Goal: Find specific page/section: Find specific page/section

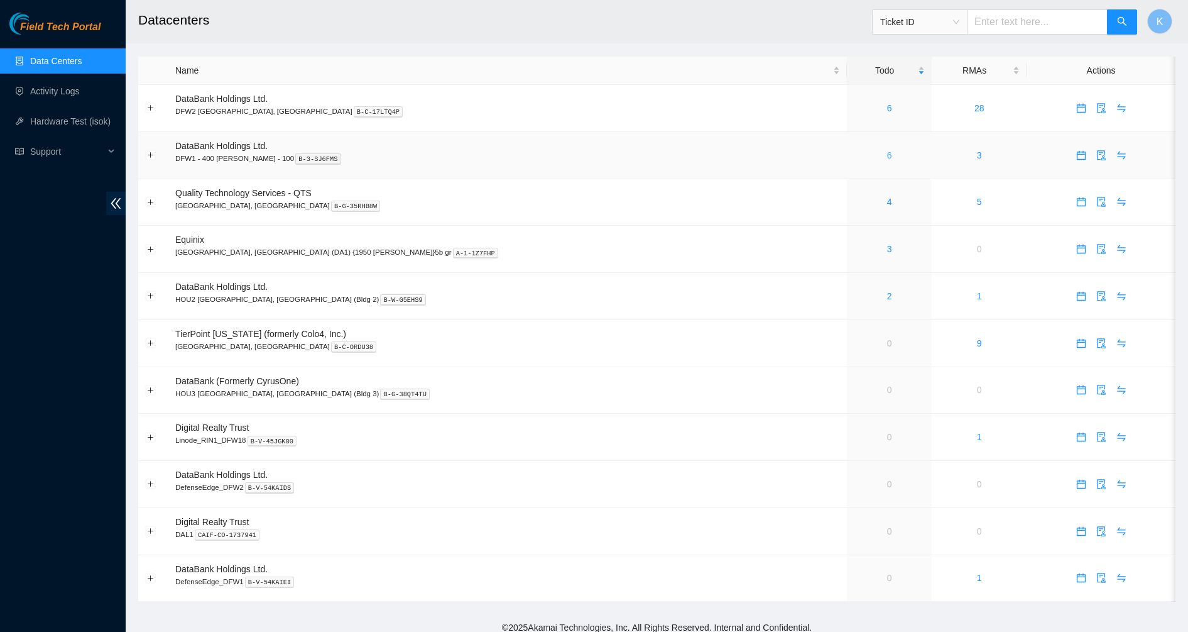
click at [887, 155] on link "6" at bounding box center [889, 155] width 5 height 10
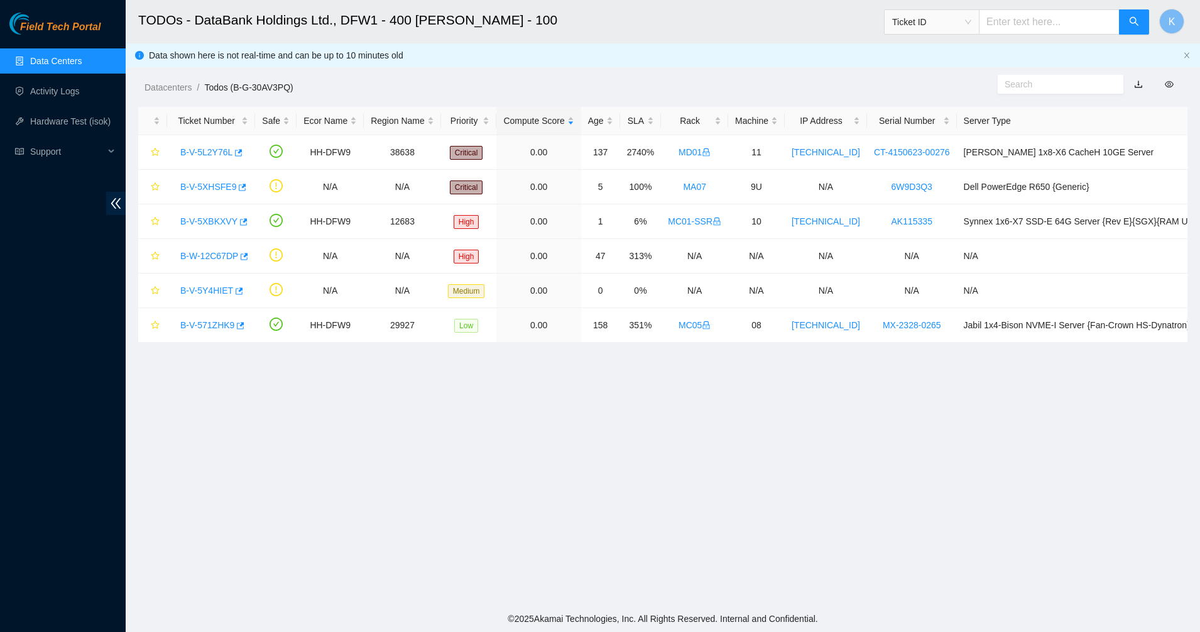
click at [1083, 88] on input "text" at bounding box center [1056, 84] width 102 height 14
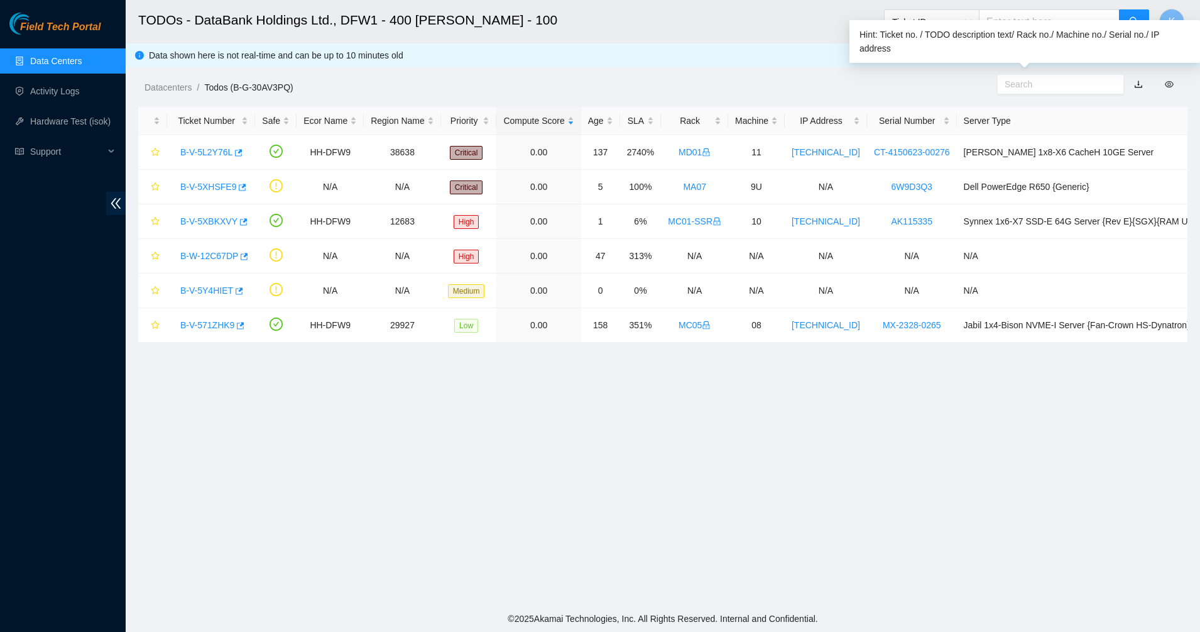
paste input "B-V-5Y4HIET"
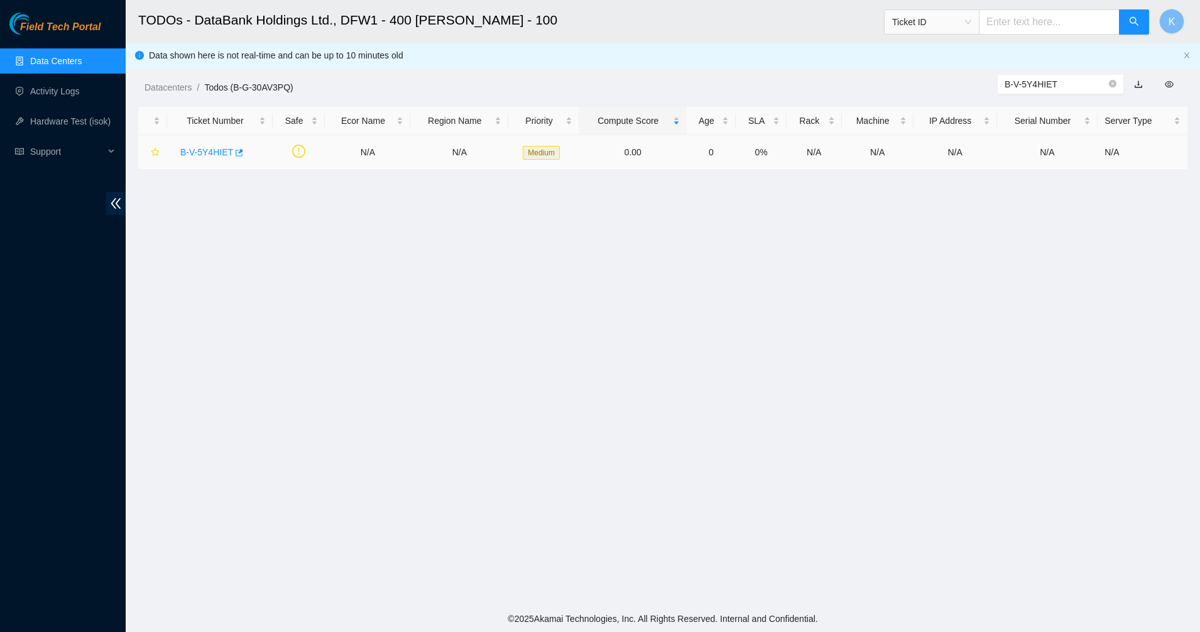
type input "B-V-5Y4HIET"
click at [189, 151] on link "B-V-5Y4HIET" at bounding box center [206, 152] width 53 height 10
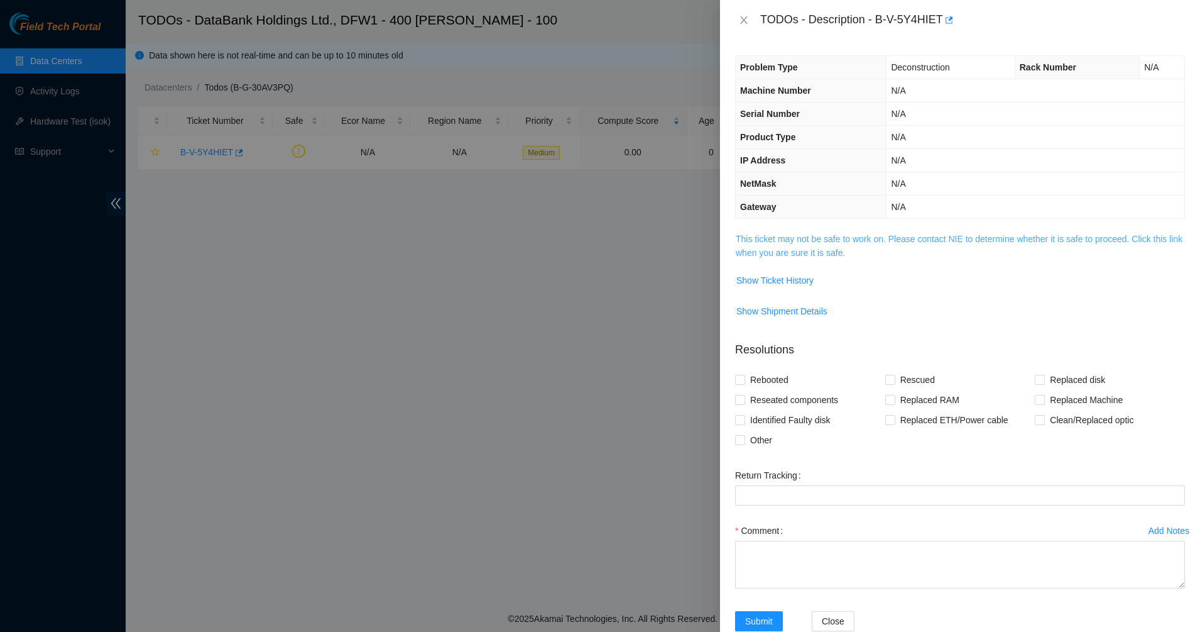
click at [764, 254] on link "This ticket may not be safe to work on. Please contact NIE to determine whether…" at bounding box center [959, 246] width 447 height 24
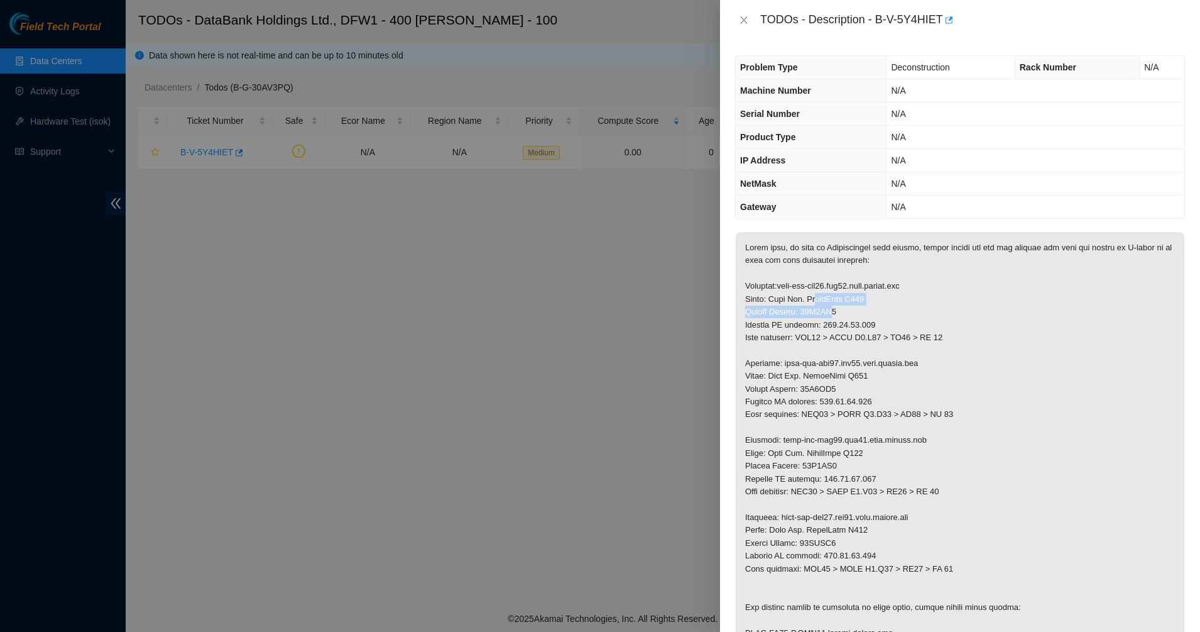
drag, startPoint x: 811, startPoint y: 299, endPoint x: 830, endPoint y: 314, distance: 23.7
click at [830, 314] on p at bounding box center [960, 594] width 449 height 725
click at [823, 258] on p at bounding box center [960, 594] width 449 height 725
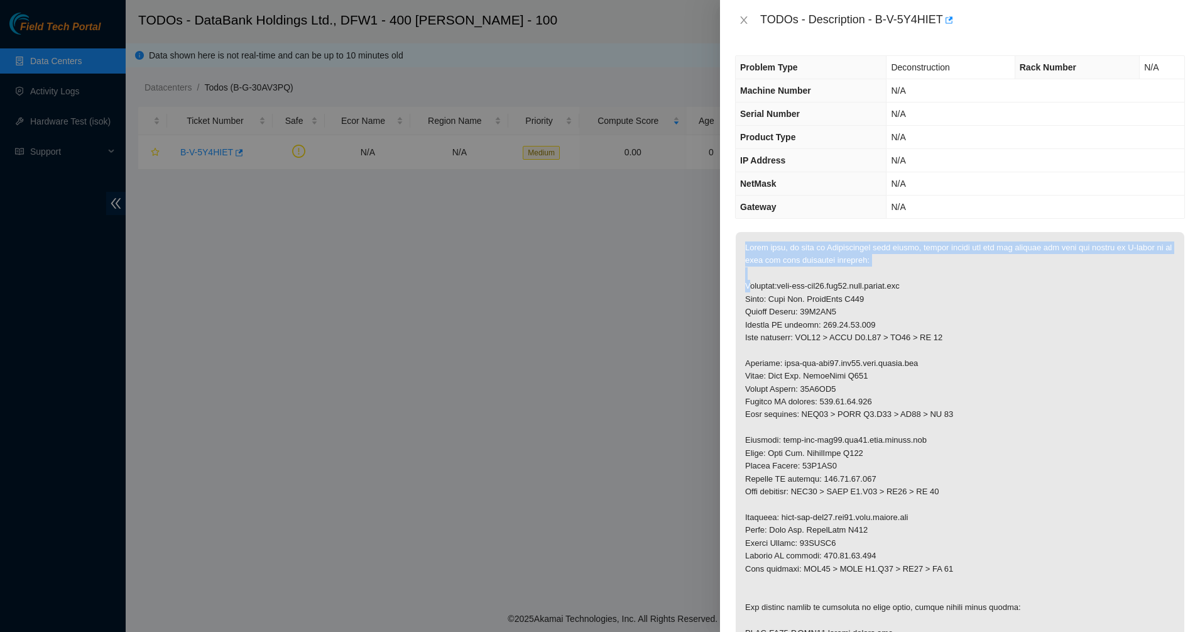
click at [823, 258] on p at bounding box center [960, 594] width 449 height 725
click at [808, 258] on p at bounding box center [960, 594] width 449 height 725
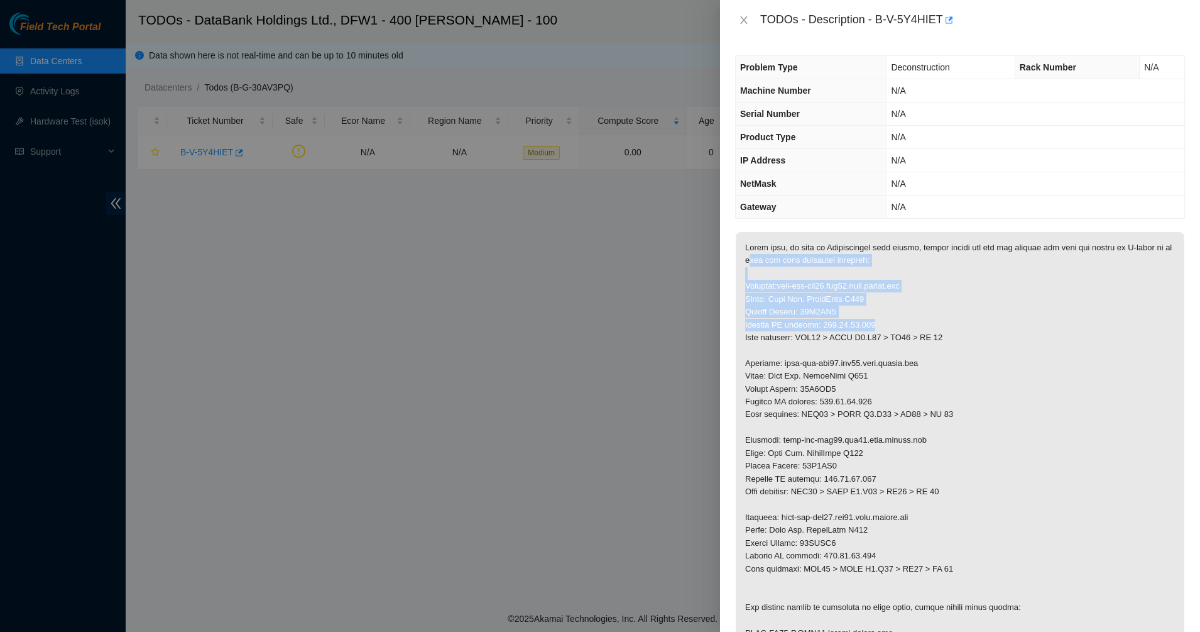
drag, startPoint x: 768, startPoint y: 258, endPoint x: 886, endPoint y: 325, distance: 135.1
click at [886, 325] on p at bounding box center [960, 594] width 449 height 725
drag, startPoint x: 730, startPoint y: 255, endPoint x: 723, endPoint y: 247, distance: 10.2
click at [723, 247] on div "Problem Type Deconstruction Rack Number N/A Machine Number N/A Serial Number N/…" at bounding box center [960, 335] width 480 height 591
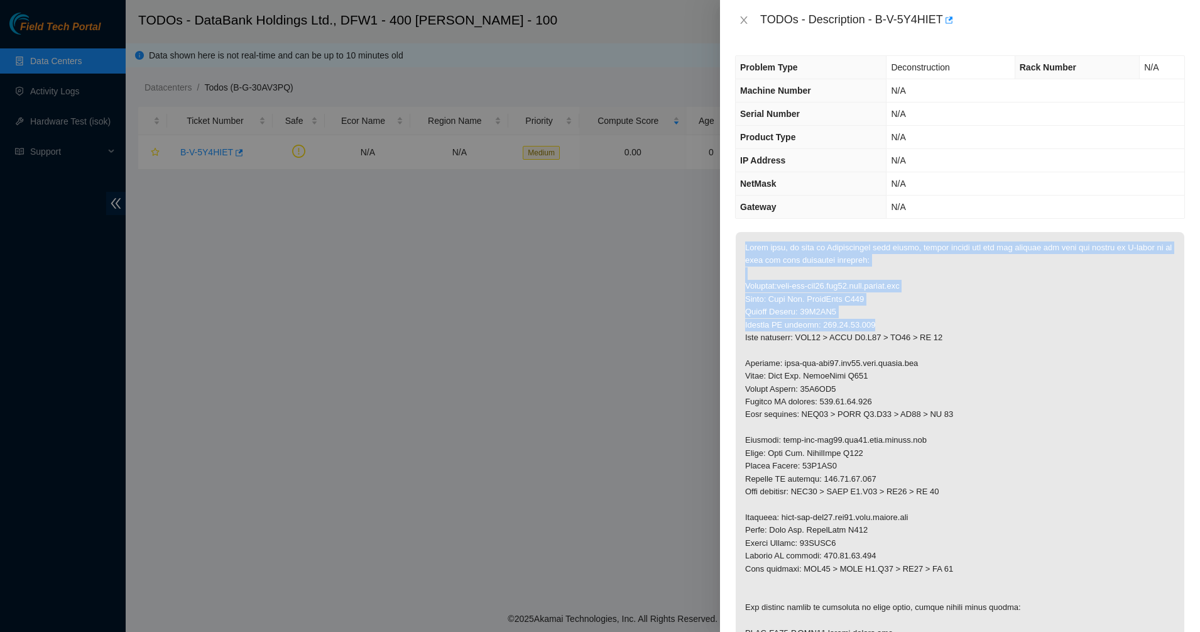
click at [786, 263] on p at bounding box center [960, 594] width 449 height 725
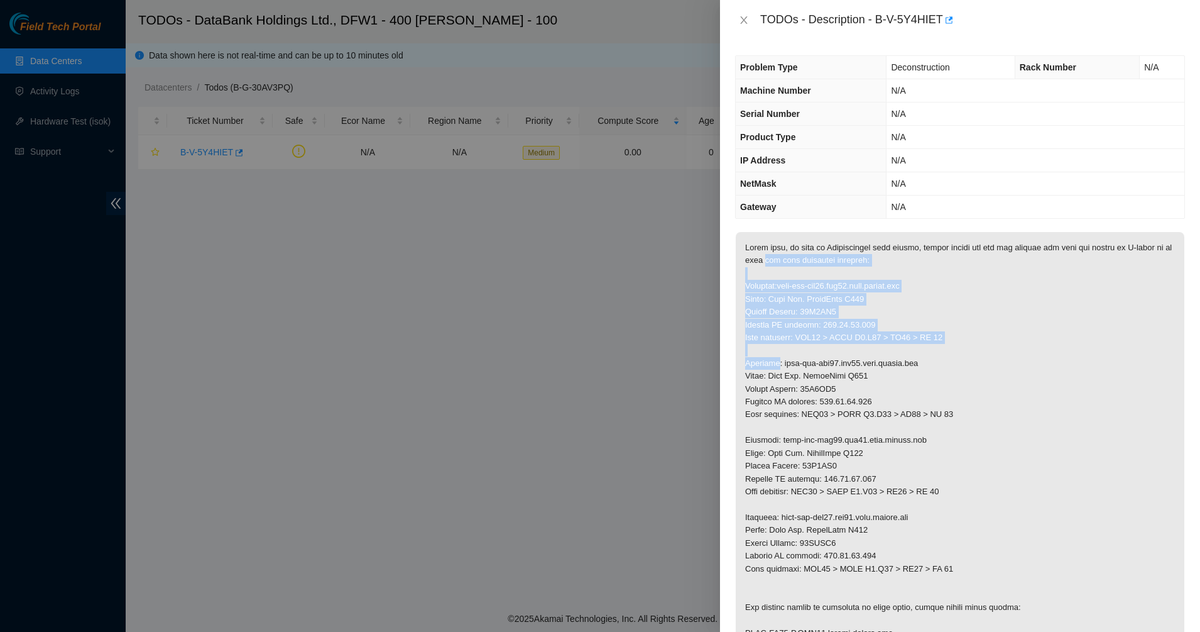
drag, startPoint x: 786, startPoint y: 263, endPoint x: 882, endPoint y: 349, distance: 129.1
click at [882, 349] on p at bounding box center [960, 594] width 449 height 725
drag, startPoint x: 882, startPoint y: 349, endPoint x: 748, endPoint y: 264, distance: 158.5
click at [748, 264] on p at bounding box center [960, 594] width 449 height 725
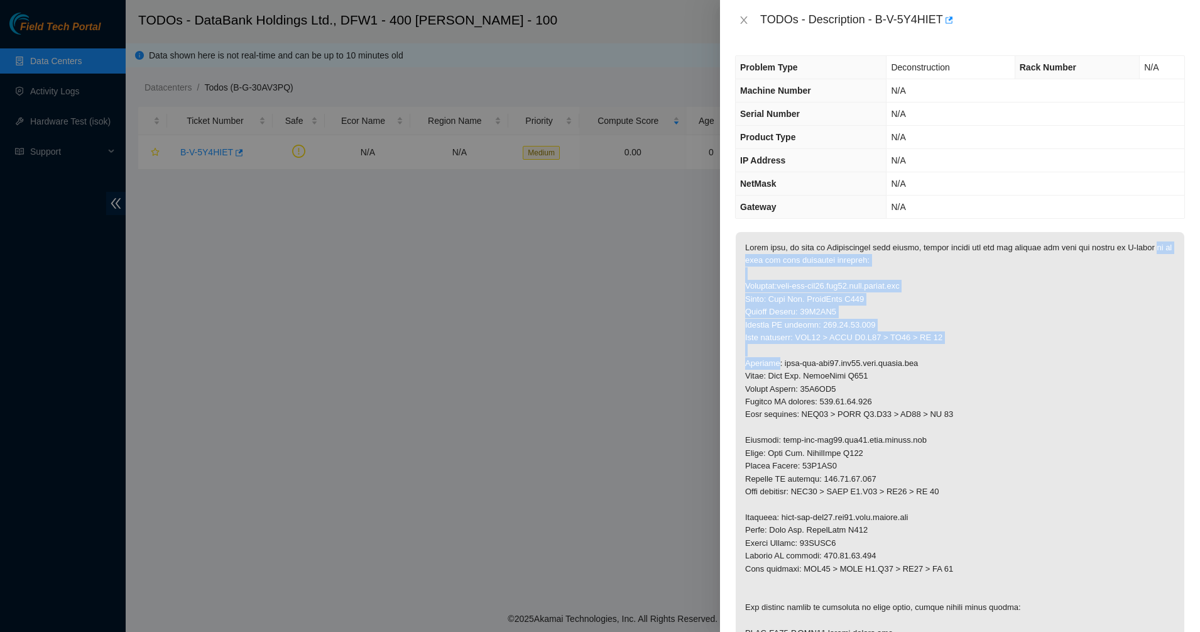
click at [748, 264] on p at bounding box center [960, 594] width 449 height 725
drag, startPoint x: 776, startPoint y: 267, endPoint x: 875, endPoint y: 347, distance: 127.4
click at [875, 347] on p at bounding box center [960, 594] width 449 height 725
drag, startPoint x: 875, startPoint y: 347, endPoint x: 798, endPoint y: 286, distance: 98.5
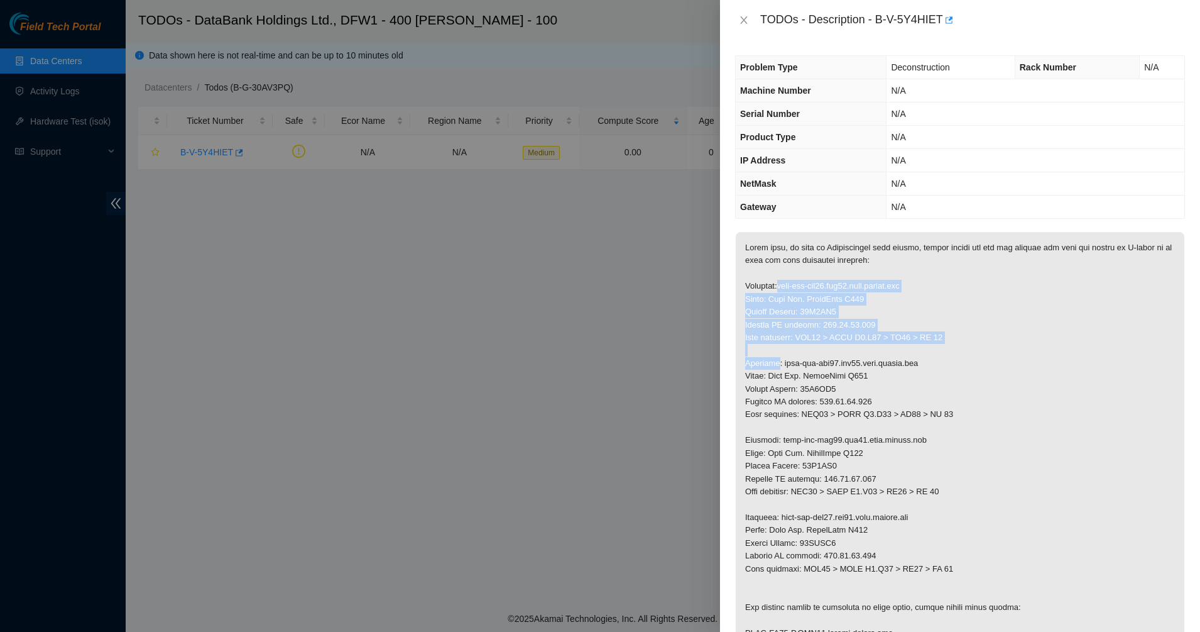
click at [798, 286] on p at bounding box center [960, 594] width 449 height 725
click at [957, 375] on p at bounding box center [960, 594] width 449 height 725
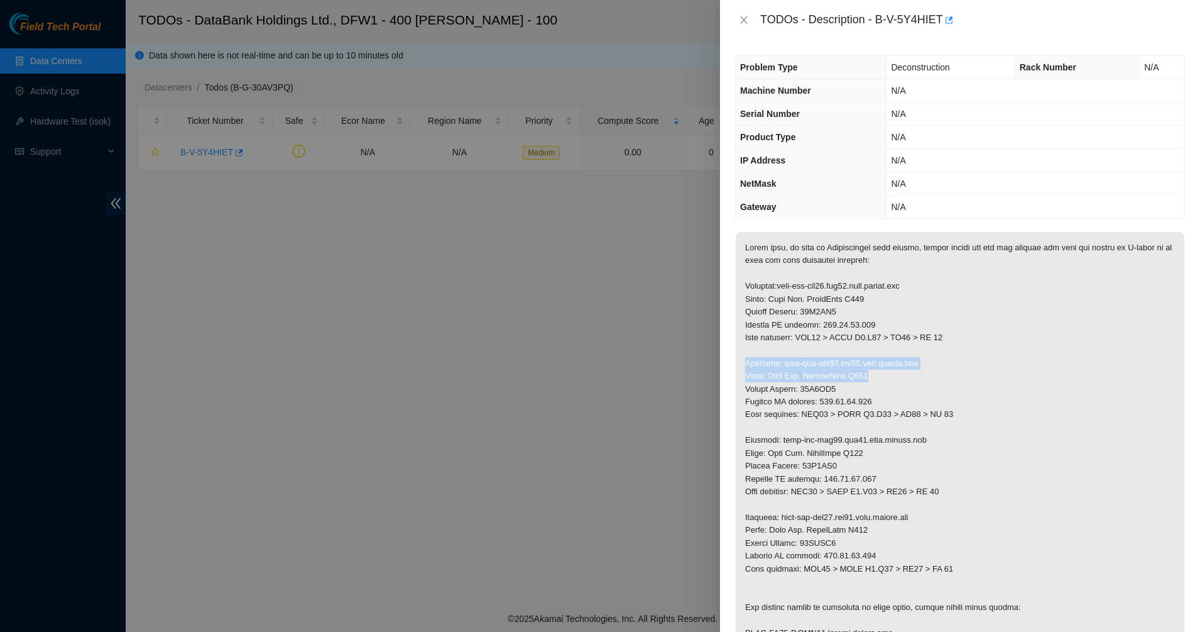
drag, startPoint x: 957, startPoint y: 375, endPoint x: 904, endPoint y: 351, distance: 57.6
click at [904, 351] on p at bounding box center [960, 594] width 449 height 725
drag, startPoint x: 904, startPoint y: 351, endPoint x: 965, endPoint y: 411, distance: 85.8
click at [965, 411] on p at bounding box center [960, 594] width 449 height 725
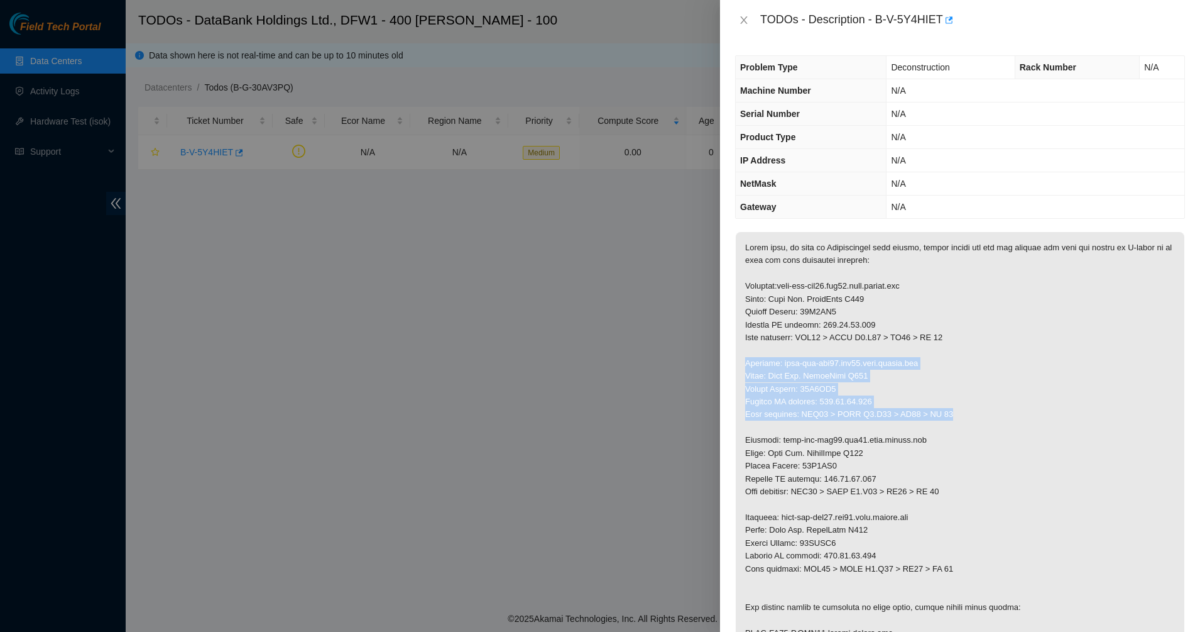
click at [965, 411] on p at bounding box center [960, 594] width 449 height 725
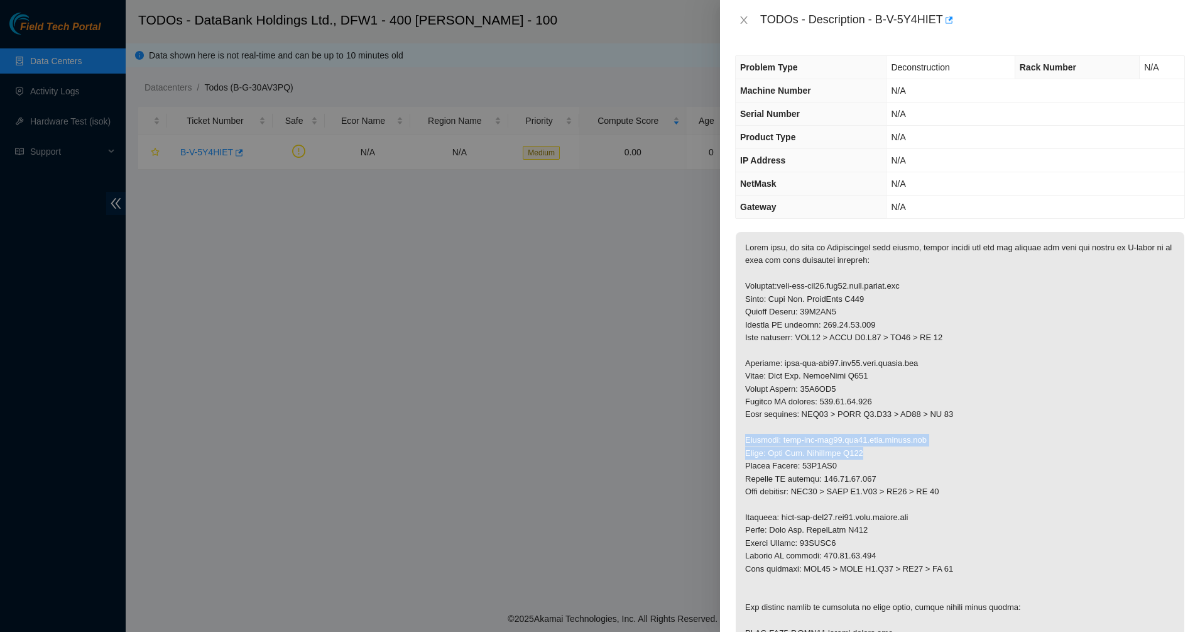
drag, startPoint x: 965, startPoint y: 411, endPoint x: 985, endPoint y: 454, distance: 47.5
click at [985, 454] on p at bounding box center [960, 594] width 449 height 725
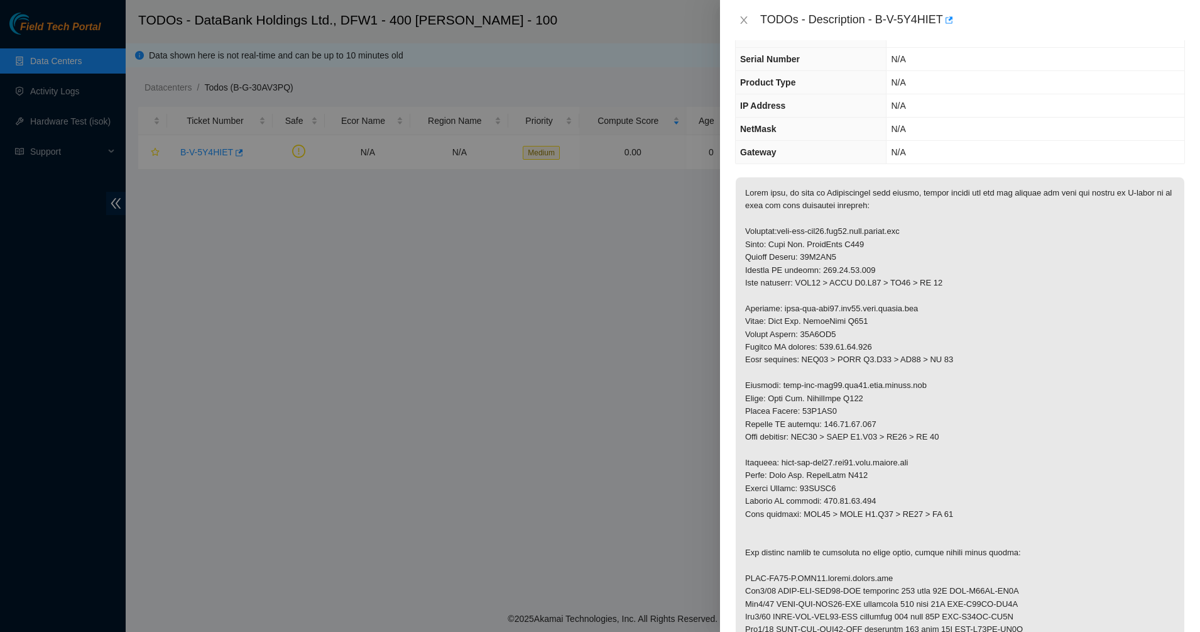
scroll to position [79, 0]
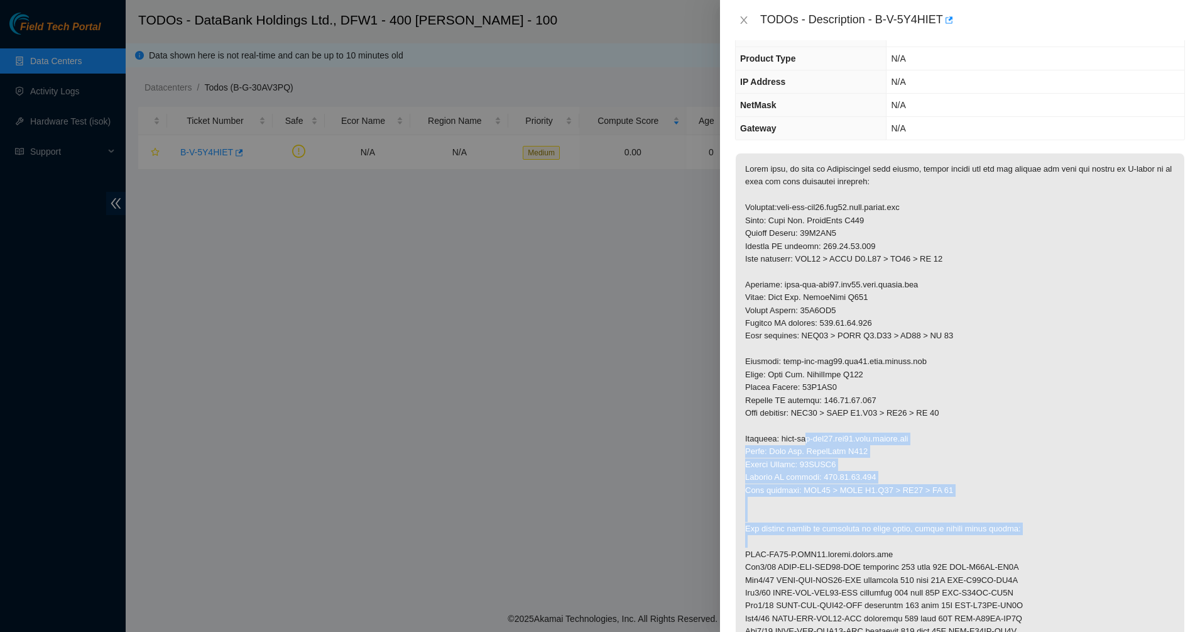
drag, startPoint x: 865, startPoint y: 487, endPoint x: 989, endPoint y: 540, distance: 134.6
click at [989, 540] on p at bounding box center [960, 515] width 449 height 725
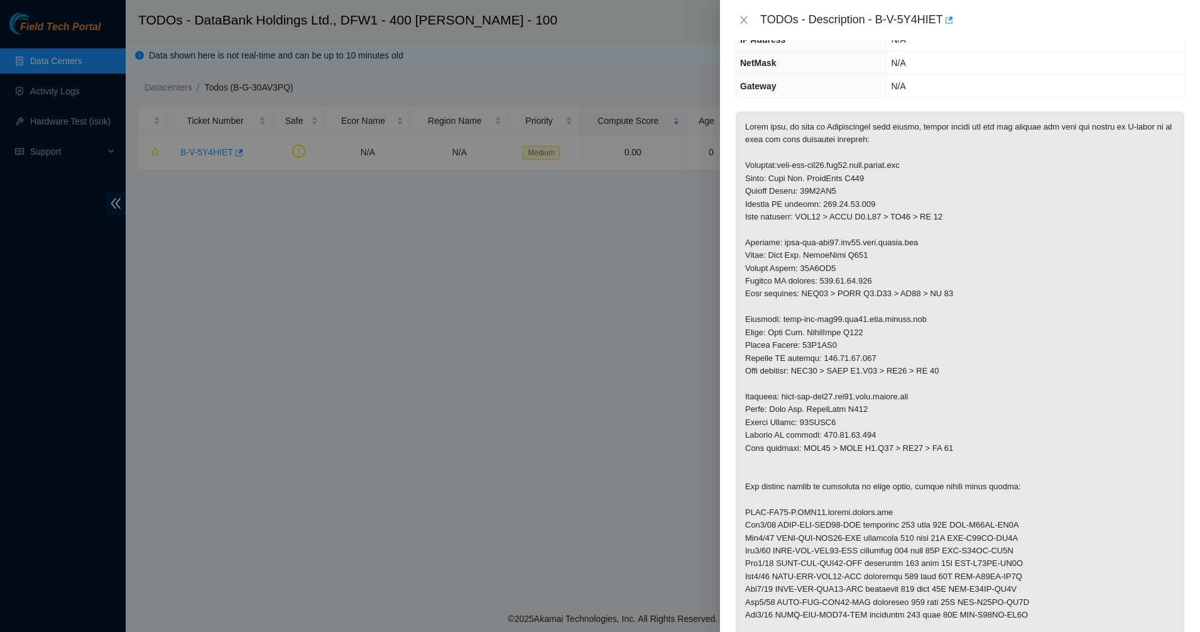
scroll to position [157, 0]
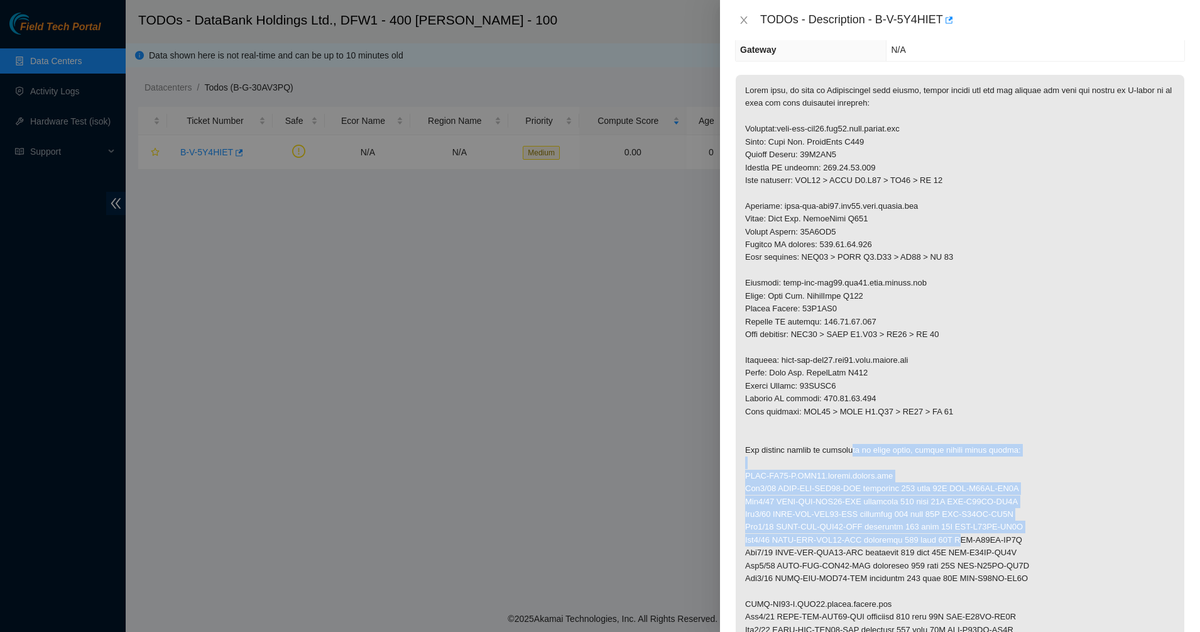
drag, startPoint x: 855, startPoint y: 449, endPoint x: 957, endPoint y: 535, distance: 133.3
click at [957, 535] on p at bounding box center [960, 437] width 449 height 725
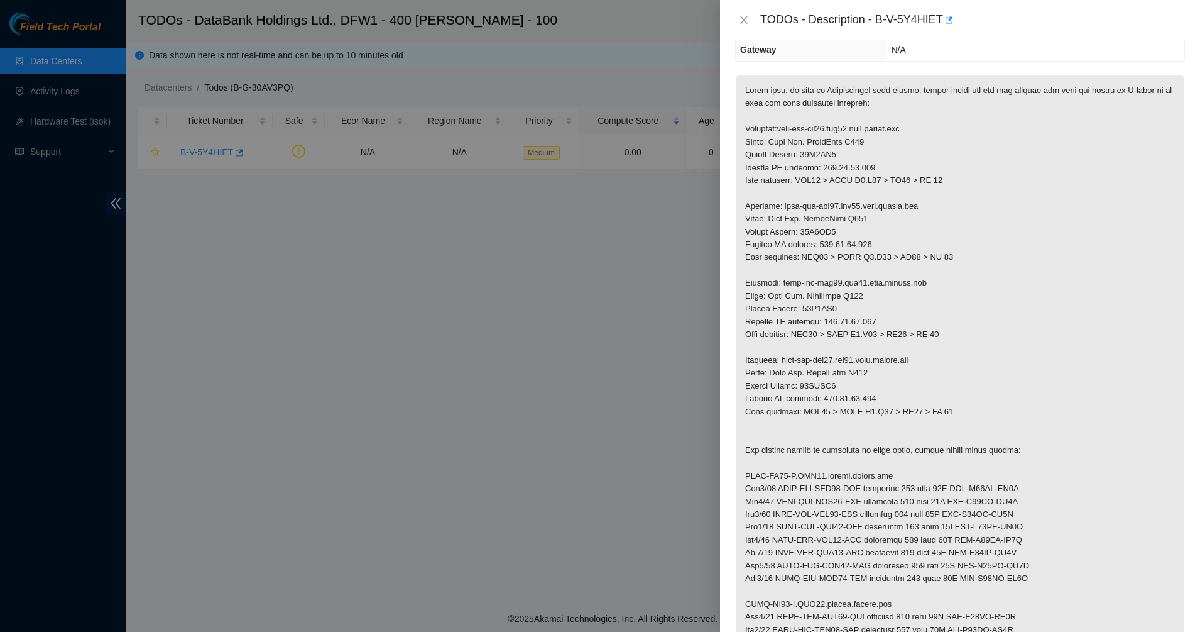
scroll to position [393, 0]
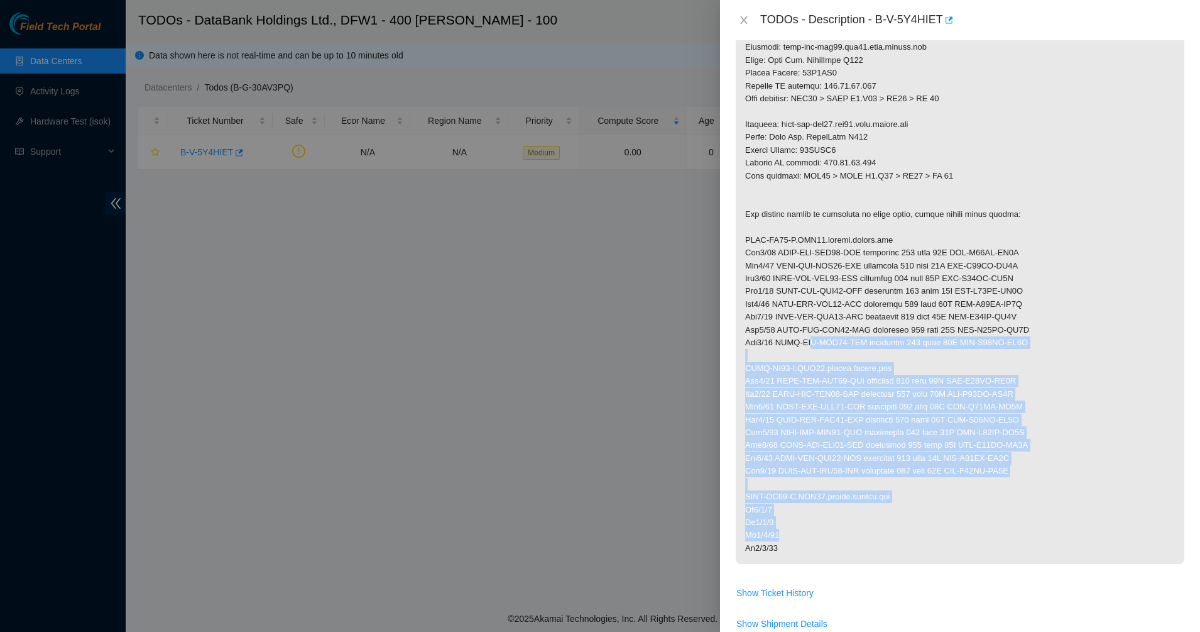
drag, startPoint x: 877, startPoint y: 476, endPoint x: 811, endPoint y: 349, distance: 143.1
click at [811, 349] on p at bounding box center [960, 201] width 449 height 725
drag, startPoint x: 828, startPoint y: 387, endPoint x: 920, endPoint y: 541, distance: 179.6
click at [920, 541] on p at bounding box center [960, 201] width 449 height 725
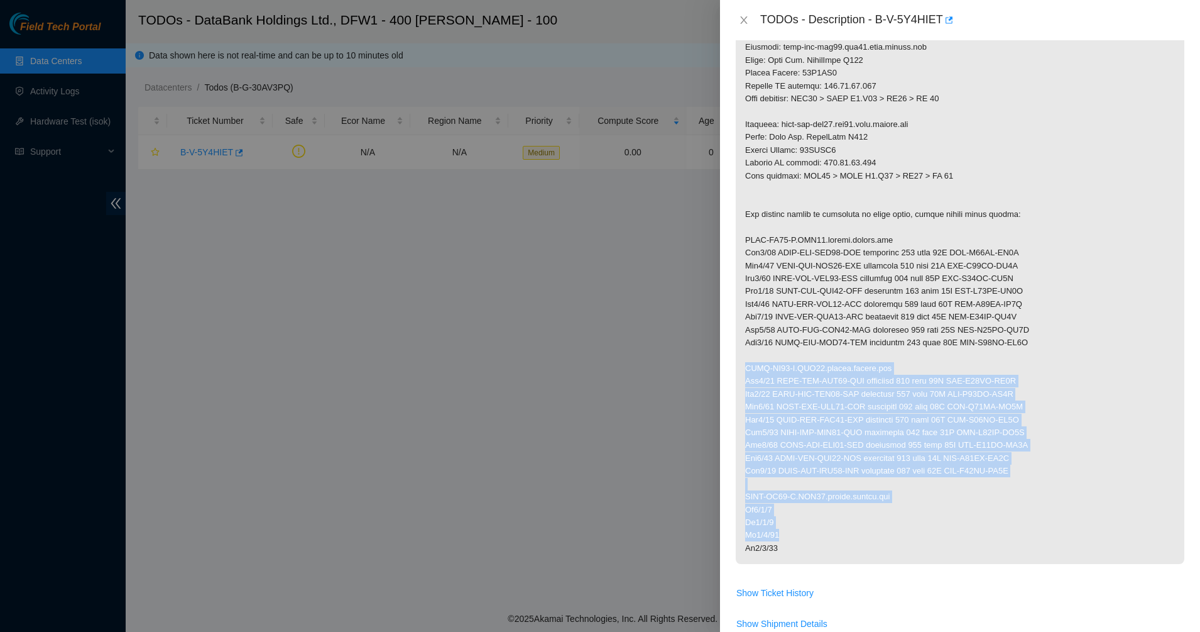
click at [920, 541] on p at bounding box center [960, 201] width 449 height 725
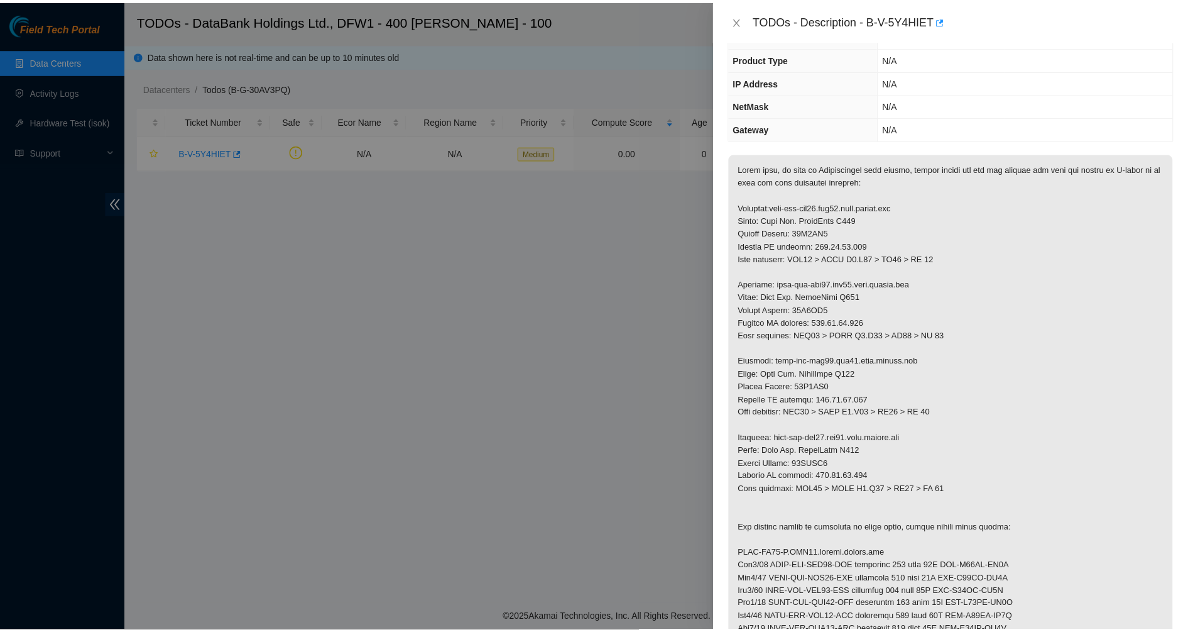
scroll to position [0, 0]
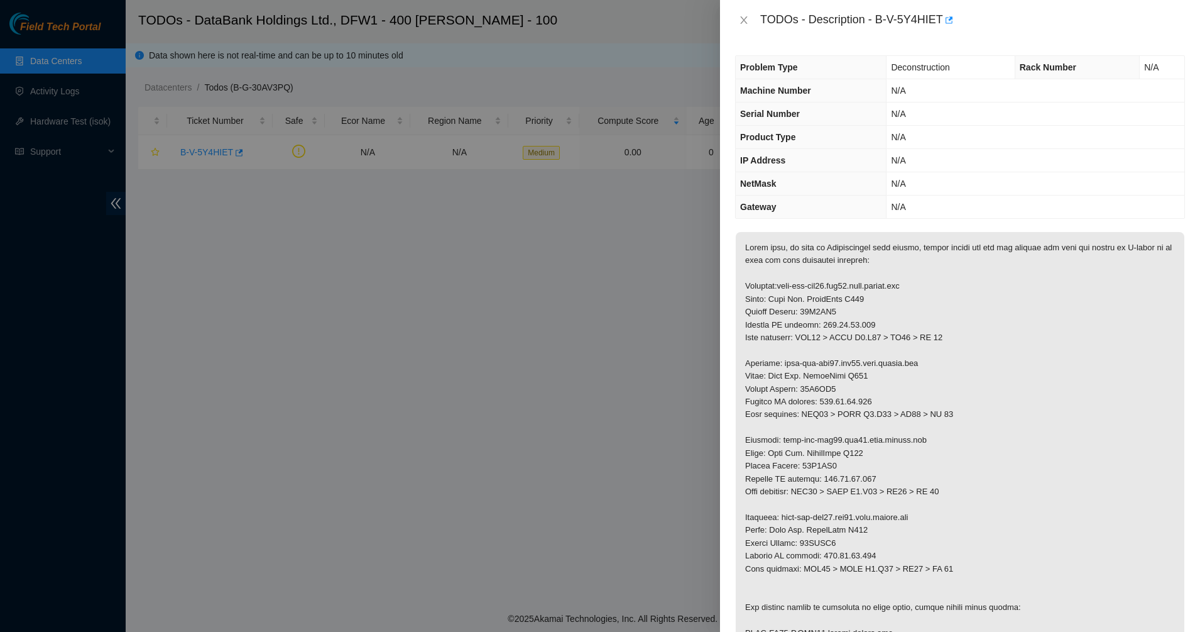
click at [860, 226] on div "Problem Type Deconstruction Rack Number N/A Machine Number N/A Serial Number N/…" at bounding box center [960, 335] width 480 height 591
click at [740, 26] on div "TODOs - Description - B-V-5Y4HIET" at bounding box center [960, 20] width 450 height 20
click at [745, 16] on icon "close" at bounding box center [744, 20] width 10 height 10
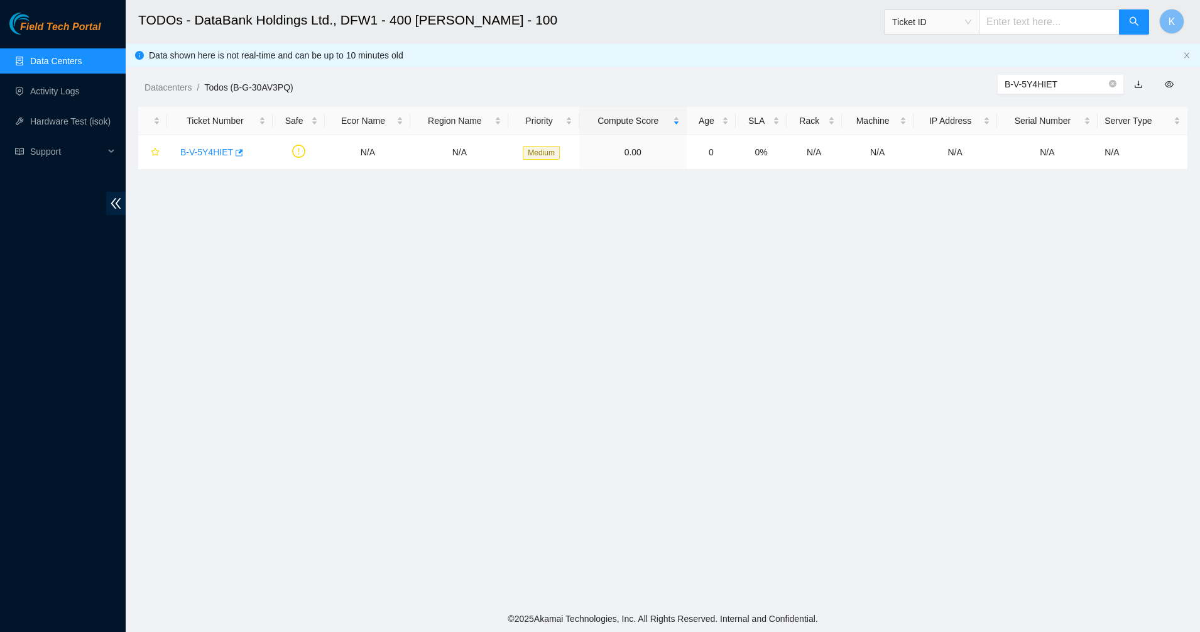
click at [69, 60] on link "Data Centers" at bounding box center [56, 61] width 52 height 10
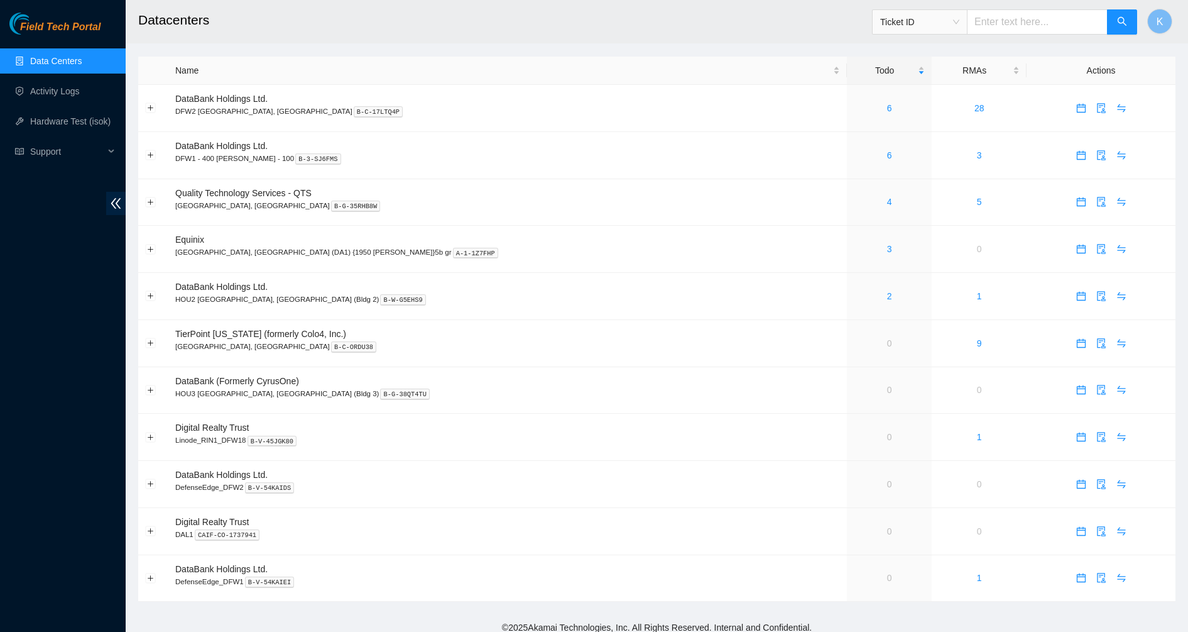
click at [30, 59] on link "Data Centers" at bounding box center [56, 61] width 52 height 10
click at [79, 63] on link "Data Centers" at bounding box center [56, 61] width 52 height 10
click at [1097, 344] on icon "audit" at bounding box center [1101, 343] width 8 height 10
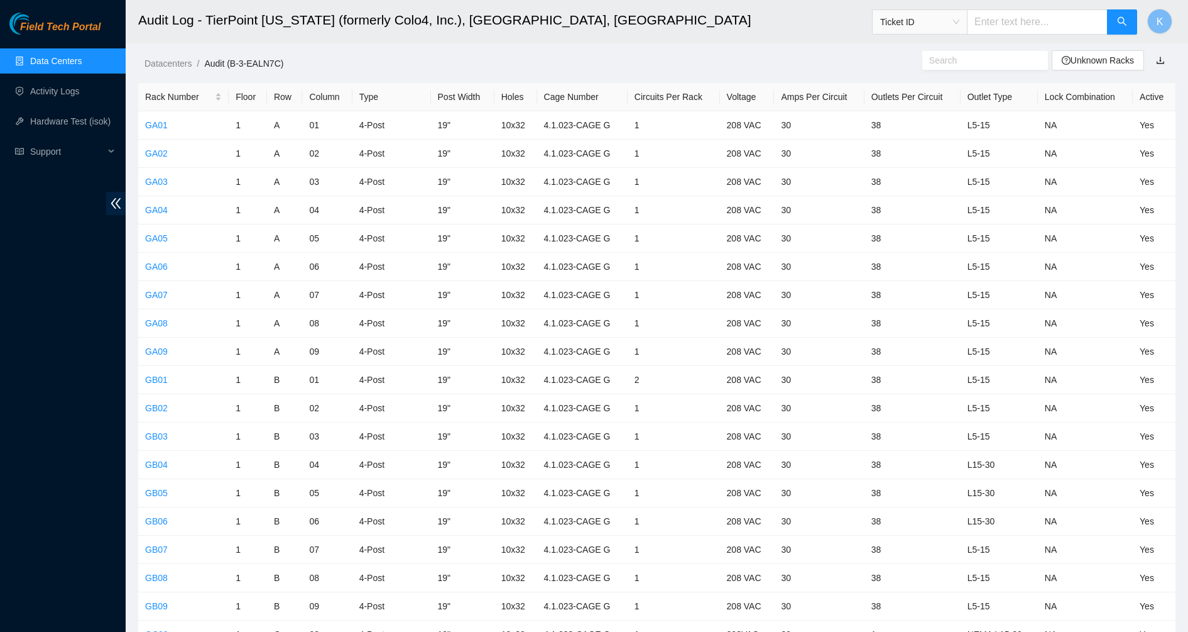
click at [948, 55] on input "text" at bounding box center [981, 60] width 102 height 14
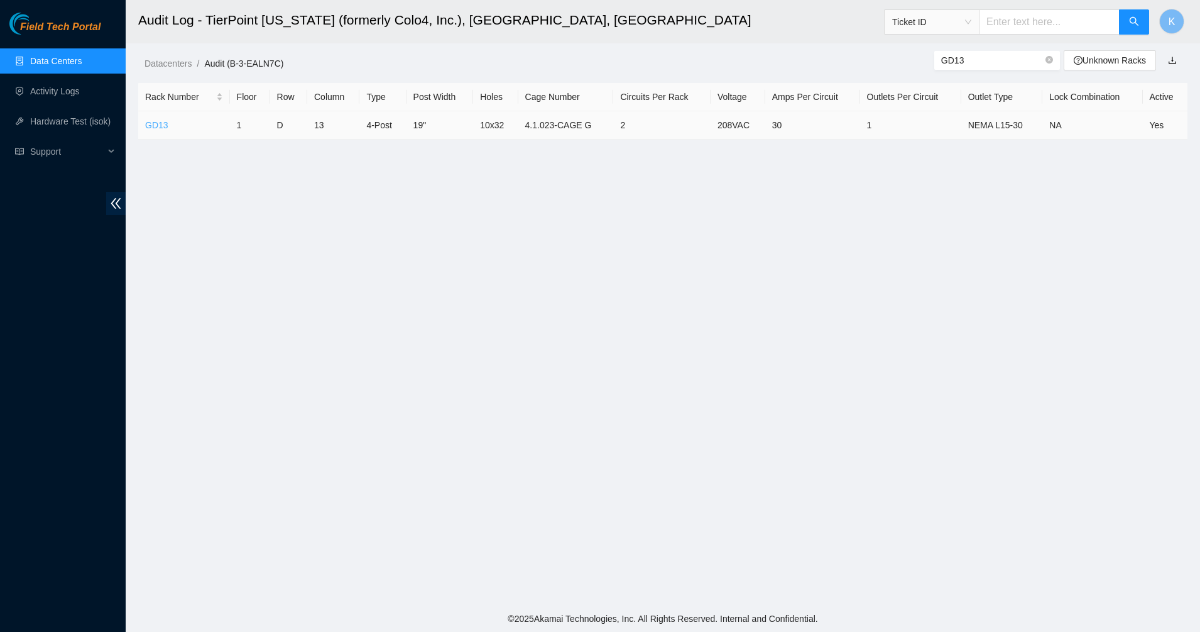
type input "GD13"
click at [153, 121] on link "GD13" at bounding box center [156, 125] width 23 height 10
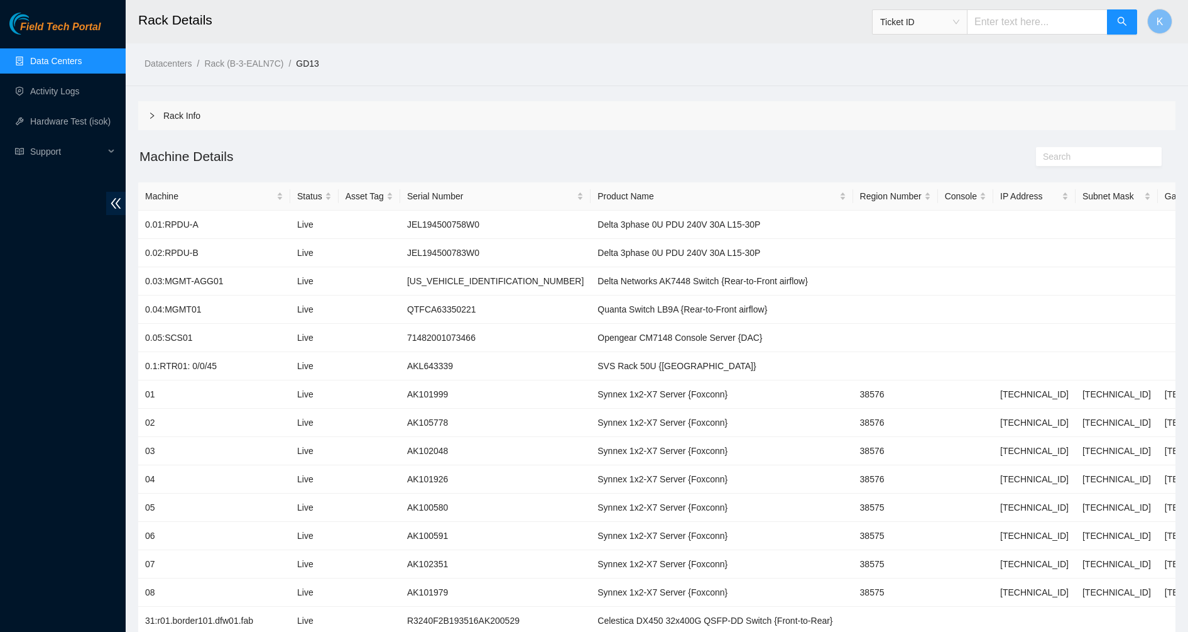
click at [30, 62] on link "Data Centers" at bounding box center [56, 61] width 52 height 10
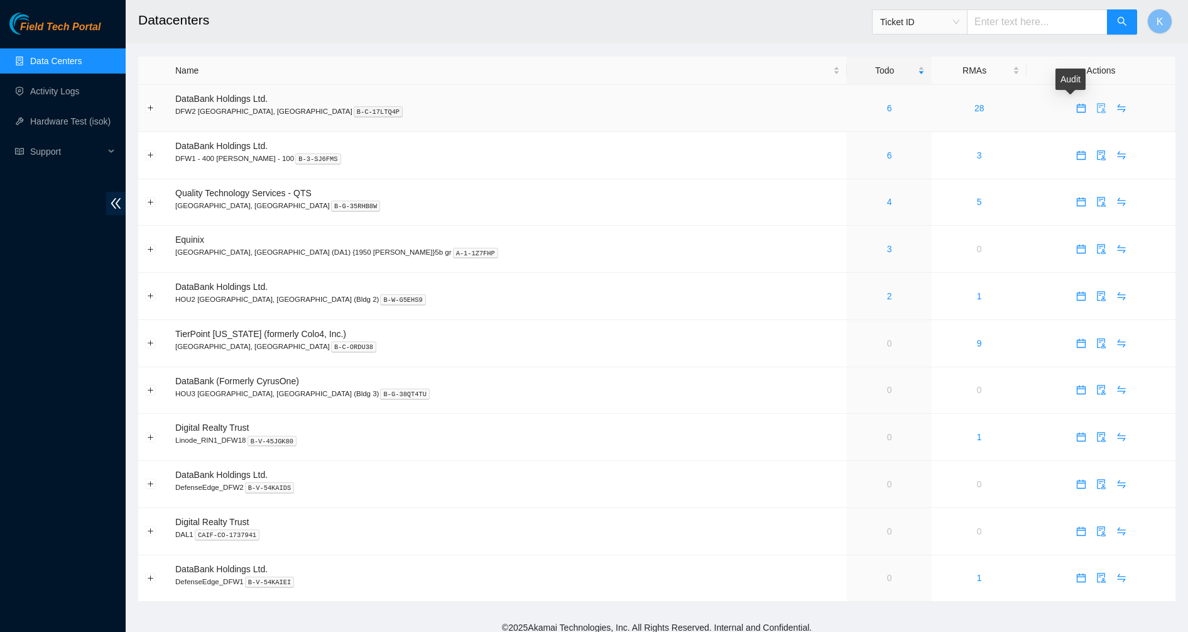
click at [1097, 106] on icon "audit" at bounding box center [1102, 108] width 10 height 10
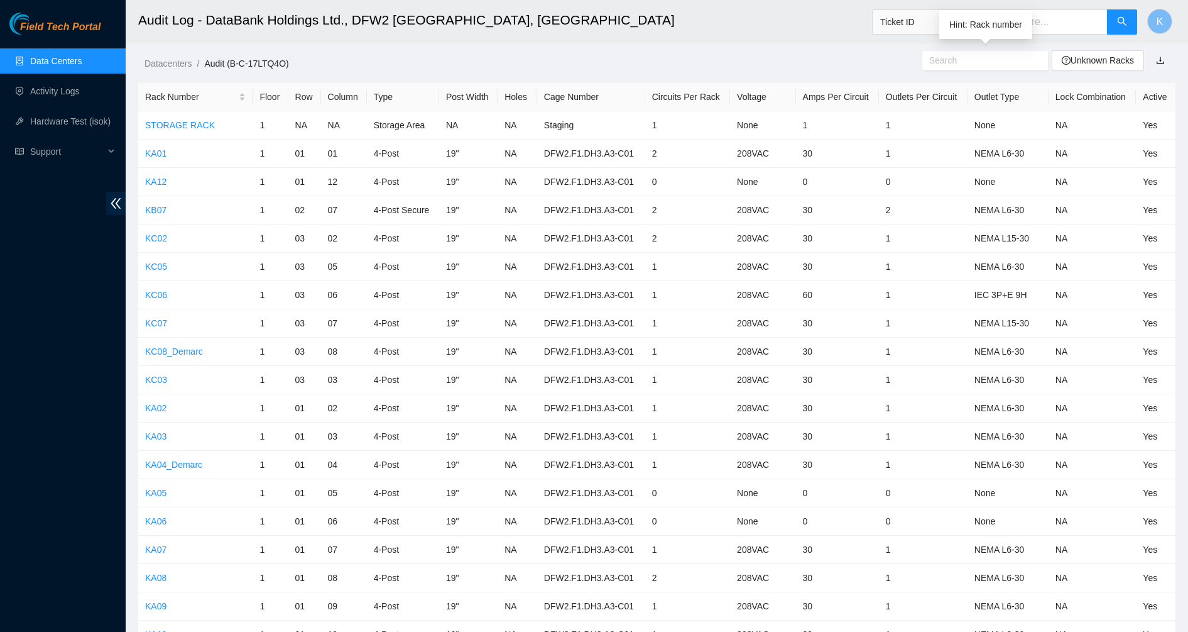
click at [989, 64] on input "text" at bounding box center [981, 60] width 102 height 14
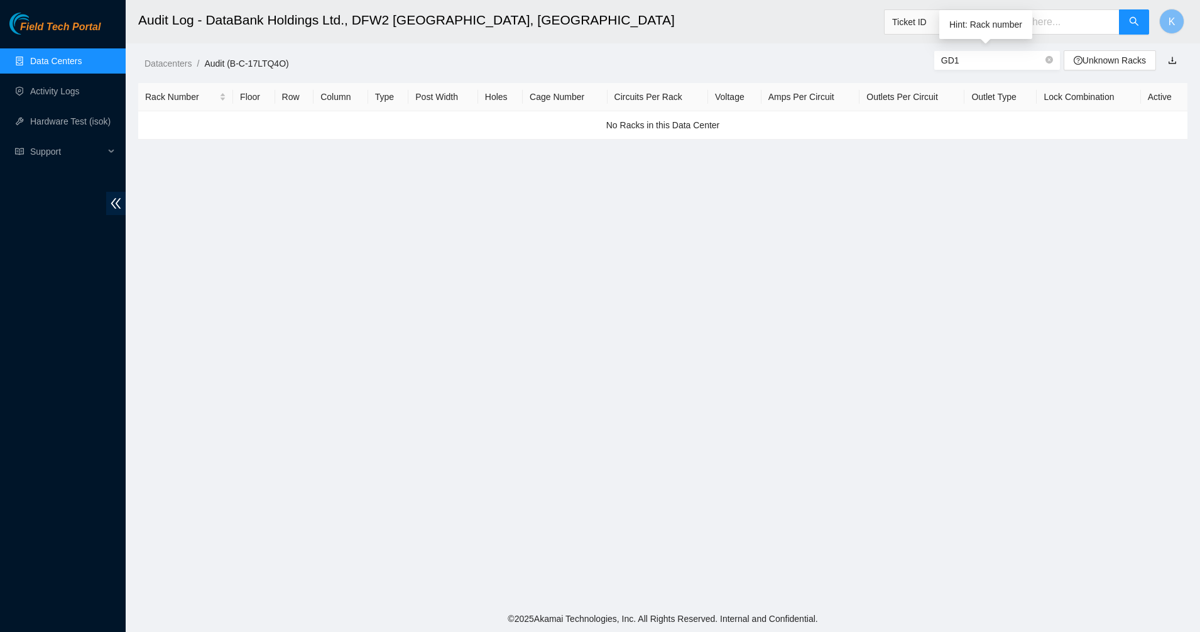
type input "GD13"
drag, startPoint x: 974, startPoint y: 64, endPoint x: 887, endPoint y: 57, distance: 87.1
click at [887, 57] on div "Datacenters / Audit (B-C-17LTQ4O) / GD13 Unknown Racks" at bounding box center [663, 35] width 1075 height 70
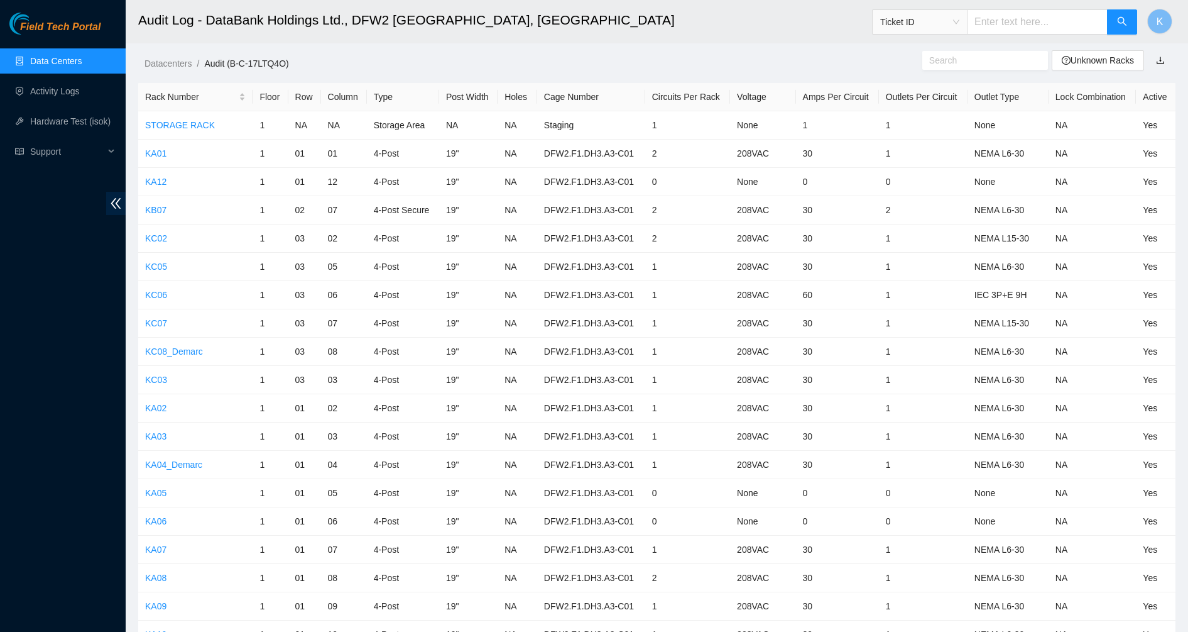
click at [53, 59] on link "Data Centers" at bounding box center [56, 61] width 52 height 10
